Goal: Information Seeking & Learning: Learn about a topic

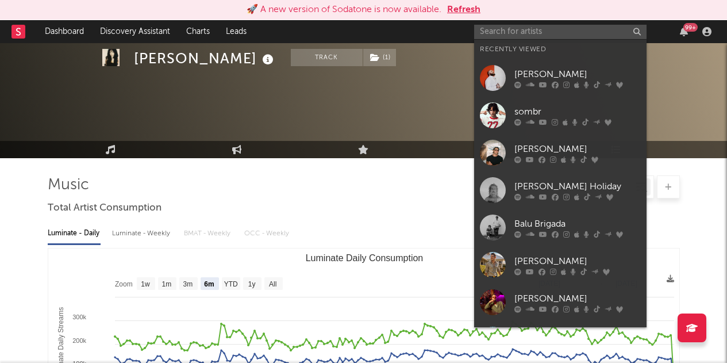
select select "6m"
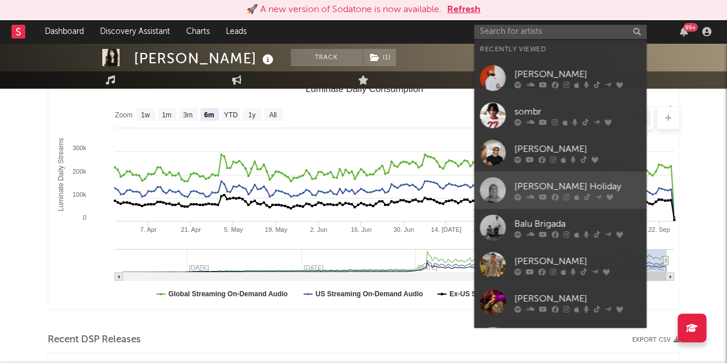
click at [493, 186] on div at bounding box center [493, 190] width 26 height 26
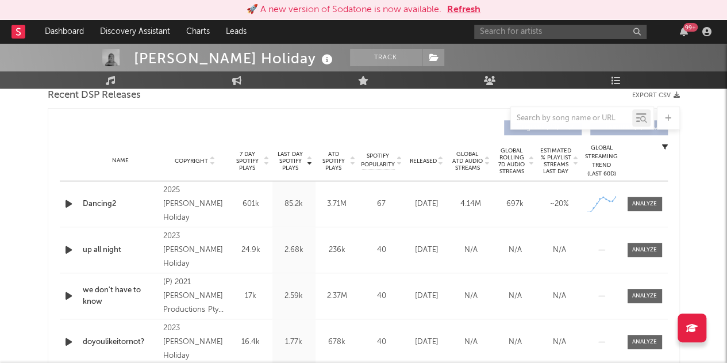
scroll to position [421, 0]
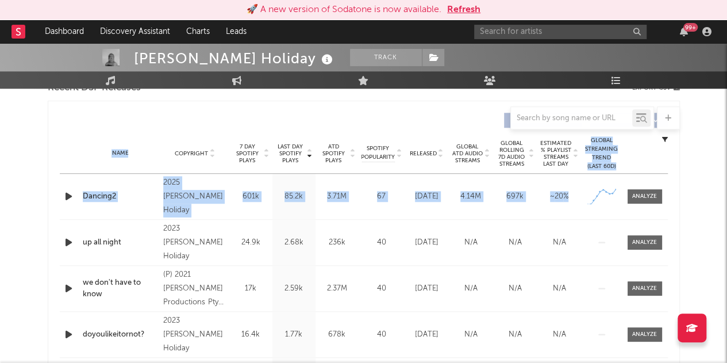
drag, startPoint x: 53, startPoint y: 158, endPoint x: 568, endPoint y: 189, distance: 515.4
click at [568, 189] on div "Last Day Spotify Plays Copyright 7 Day Spotify Plays Last Day Spotify Plays ATD…" at bounding box center [364, 267] width 632 height 332
copy div "Name Copyright Label Album Names Composer Names 7 Day Spotify Plays Last Day Sp…"
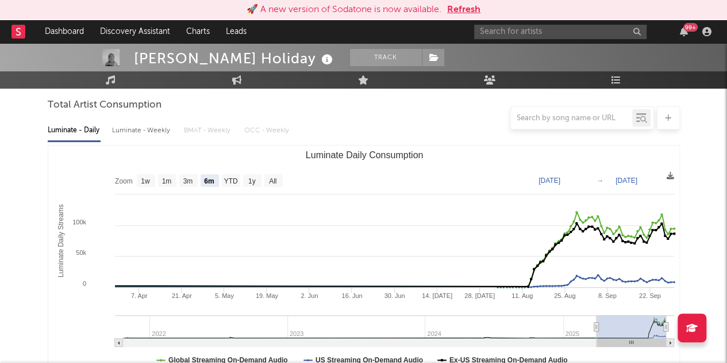
scroll to position [101, 0]
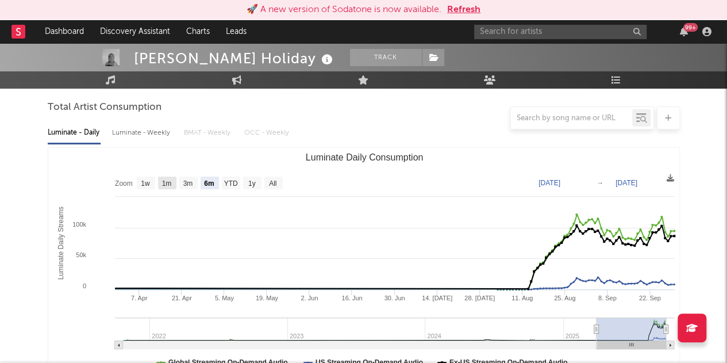
click at [171, 184] on text "1m" at bounding box center [167, 183] width 10 height 8
select select "1m"
type input "[DATE]"
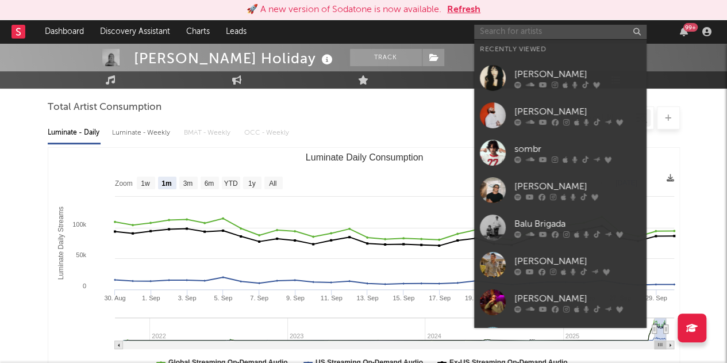
click at [497, 34] on input "text" at bounding box center [560, 32] width 172 height 14
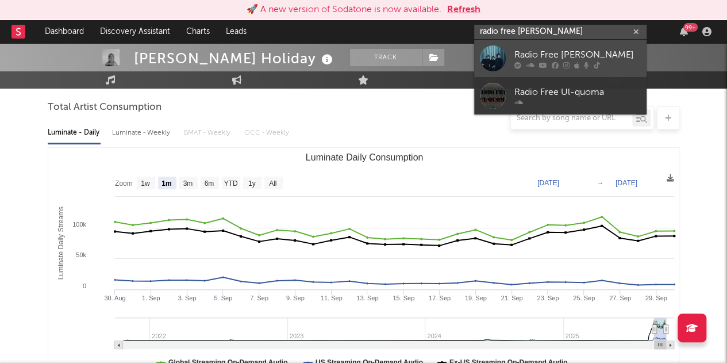
type input "radio free [PERSON_NAME]"
click at [532, 58] on div "Radio Free [PERSON_NAME]" at bounding box center [577, 55] width 126 height 14
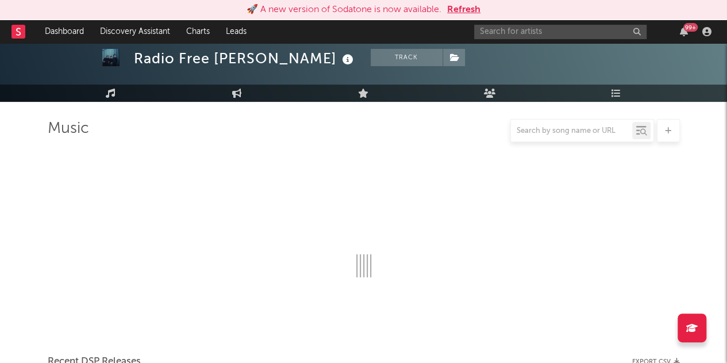
scroll to position [101, 0]
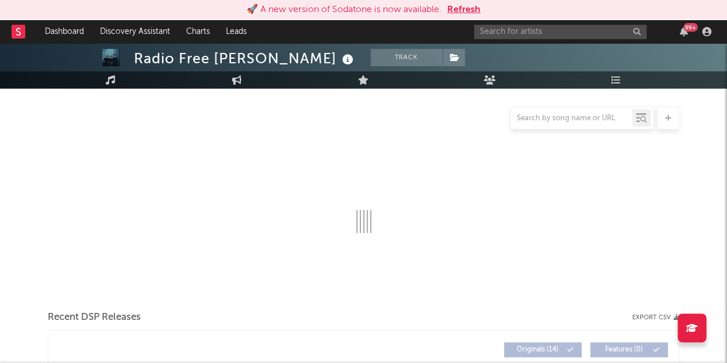
select select "6m"
